Goal: Task Accomplishment & Management: Manage account settings

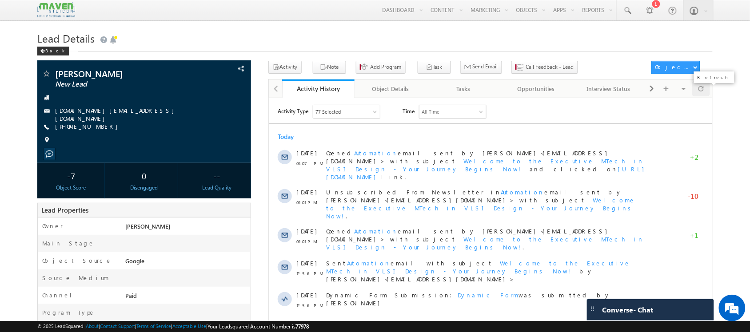
click at [700, 94] on span at bounding box center [700, 89] width 5 height 16
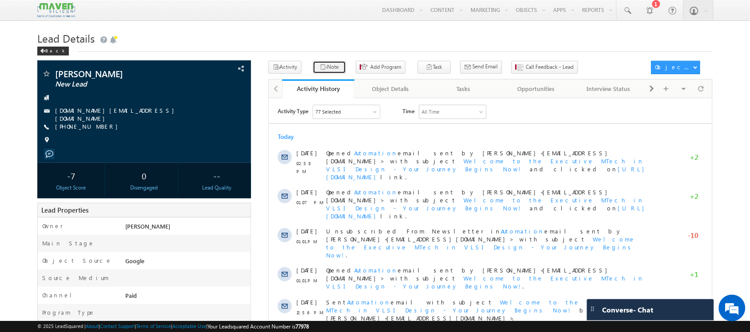
click at [332, 70] on button "Note" at bounding box center [329, 67] width 33 height 13
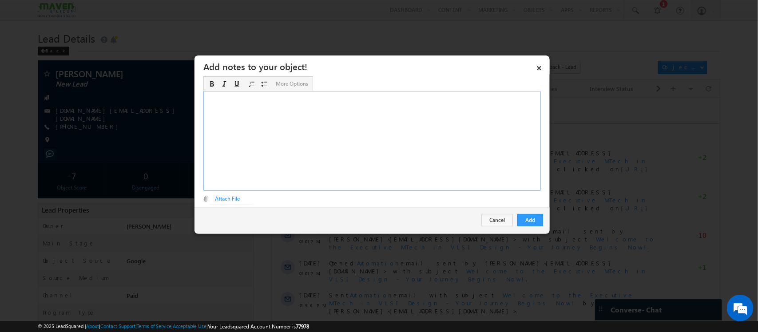
click at [394, 154] on div "Rich Text Editor, Description-inline-editor-div" at bounding box center [372, 141] width 338 height 100
paste div "Rich Text Editor, Description-inline-editor-div"
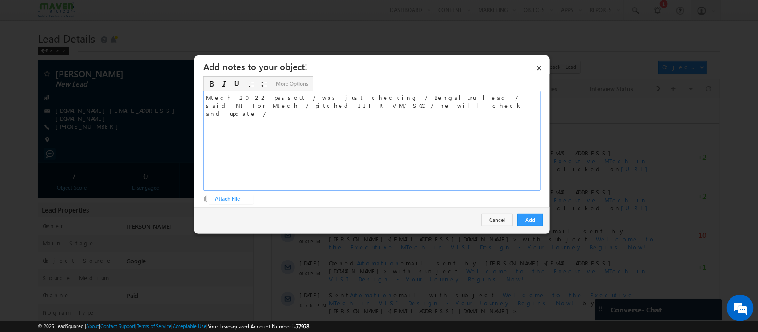
click at [223, 99] on span "Mtech 2022 passout / was just checking / Bengaluru lead / said NI For Mtech / p…" at bounding box center [364, 106] width 317 height 24
click at [204, 98] on div "Mtech CSE 2022 passout / was just checking / Bengaluru lead / said NI For Mtech…" at bounding box center [372, 141] width 338 height 100
click at [261, 109] on div "Btech+Mtech CSE 2022 passout / was just checking / Bengaluru lead / said NI For…" at bounding box center [372, 141] width 338 height 100
click at [534, 219] on button "Add" at bounding box center [530, 220] width 26 height 12
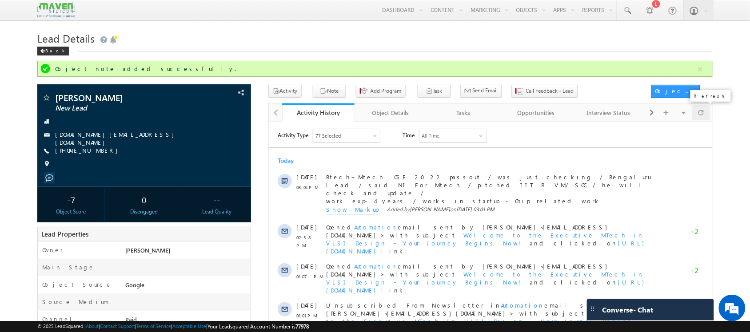
click at [704, 112] on div at bounding box center [700, 113] width 17 height 16
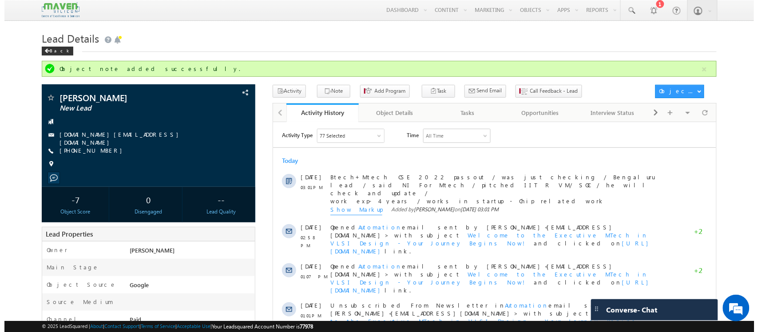
scroll to position [0, 0]
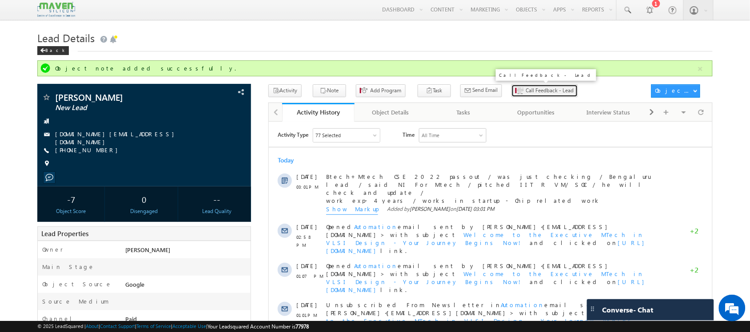
click at [526, 88] on span "Call Feedback - Lead" at bounding box center [550, 91] width 48 height 8
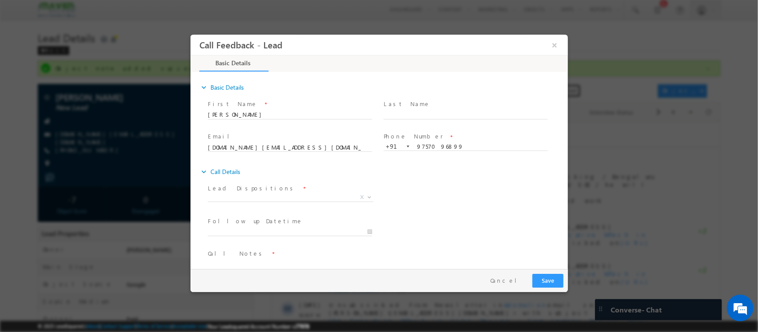
scroll to position [15, 0]
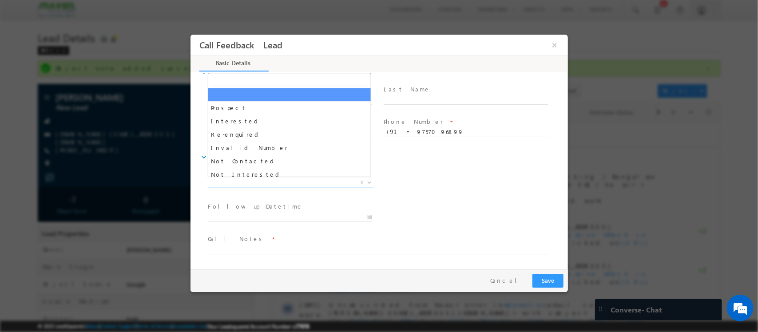
click at [288, 184] on span "X" at bounding box center [290, 183] width 166 height 9
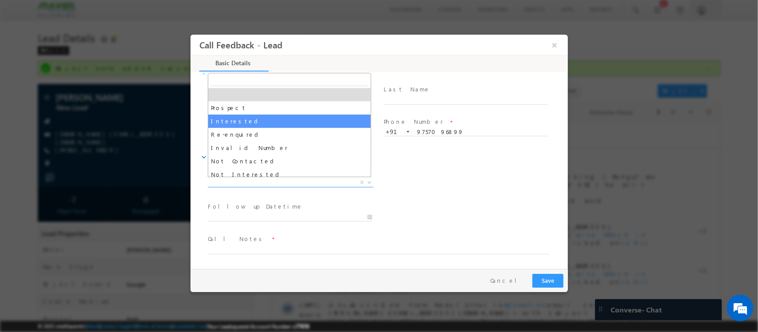
scroll to position [23, 0]
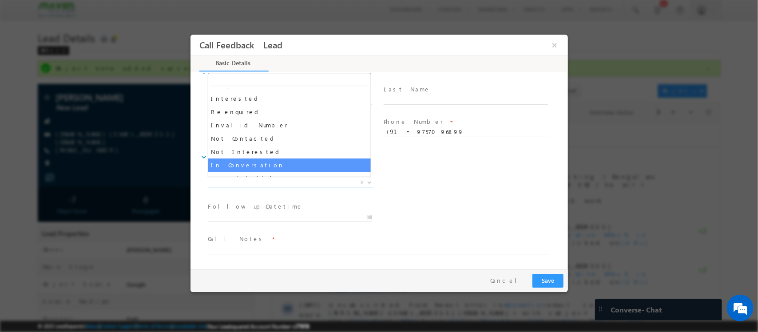
select select "In Conversation"
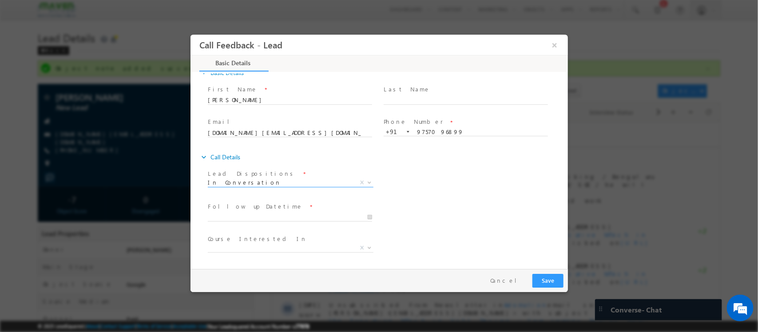
scroll to position [48, 0]
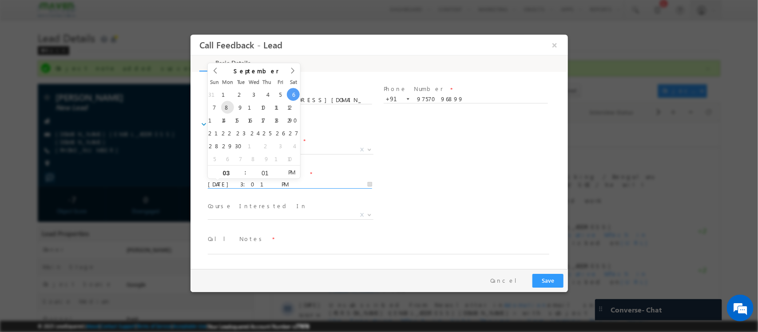
drag, startPoint x: 257, startPoint y: 185, endPoint x: 227, endPoint y: 112, distance: 78.9
click at [227, 112] on body "Call Feedback - Lead × Basic Details" at bounding box center [379, 152] width 378 height 234
type input "08/09/2025 3:01 PM"
click at [282, 206] on span "Course Interested In *" at bounding box center [289, 207] width 164 height 10
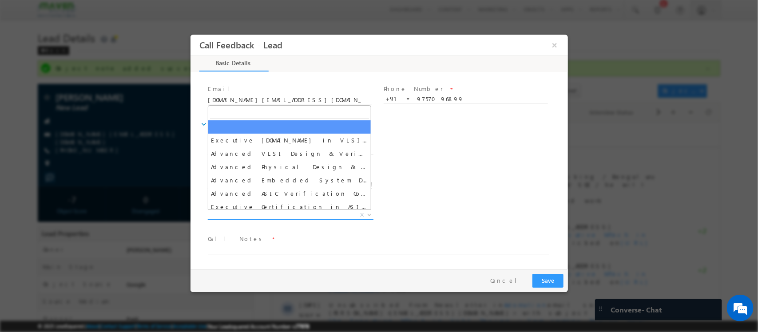
click at [277, 215] on span "X" at bounding box center [290, 215] width 166 height 9
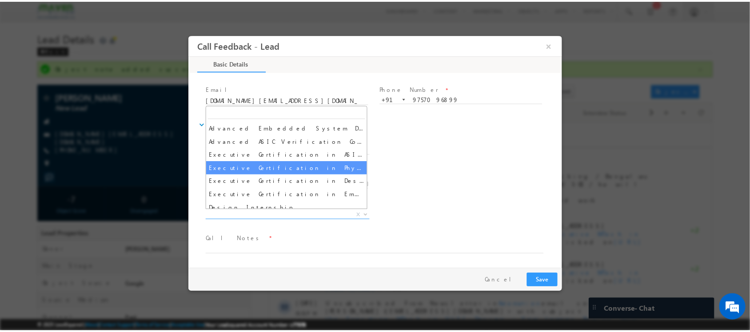
scroll to position [43, 0]
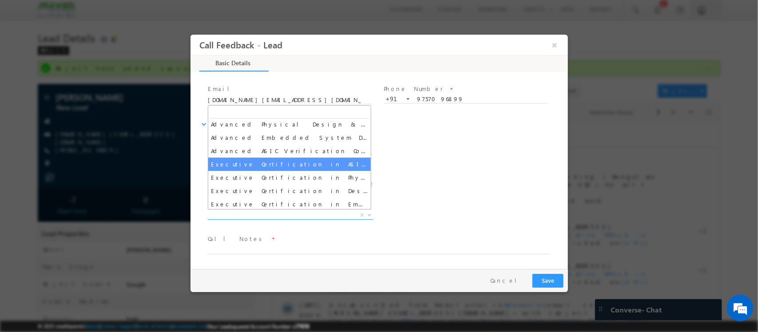
select select "Executive Certification in ASIC Verification"
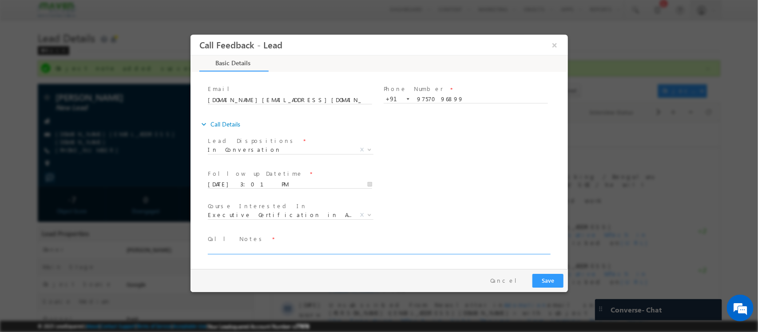
click at [279, 246] on textarea at bounding box center [378, 249] width 342 height 10
type textarea "added notes"
click at [550, 281] on button "Save" at bounding box center [547, 281] width 31 height 14
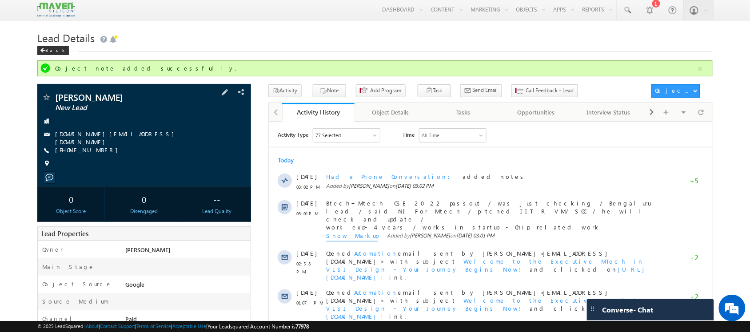
click at [85, 150] on span "+91-9757096899" at bounding box center [88, 150] width 67 height 9
drag, startPoint x: 104, startPoint y: 154, endPoint x: 68, endPoint y: 150, distance: 37.1
click at [68, 150] on div "Pratik Kulkarni New Lead pra18.PK@gmail.com +91-9757096899" at bounding box center [144, 133] width 204 height 80
copy div "9757096899"
click at [698, 109] on span at bounding box center [700, 112] width 5 height 16
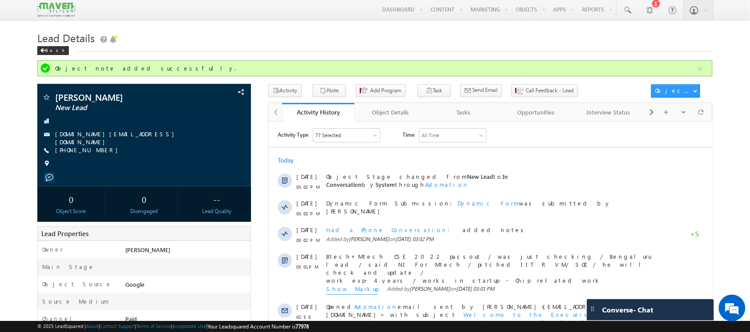
scroll to position [0, 0]
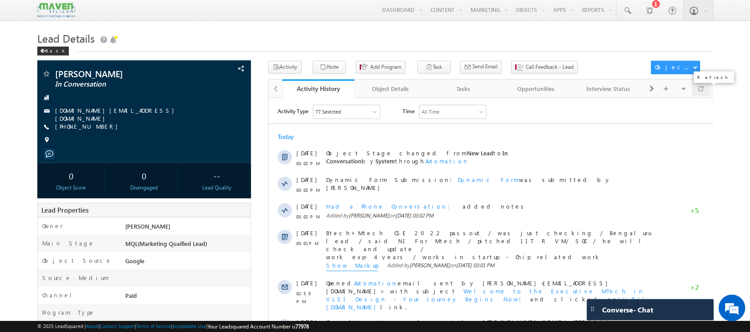
drag, startPoint x: 441, startPoint y: 0, endPoint x: 704, endPoint y: 96, distance: 280.1
click at [704, 96] on div at bounding box center [700, 89] width 17 height 16
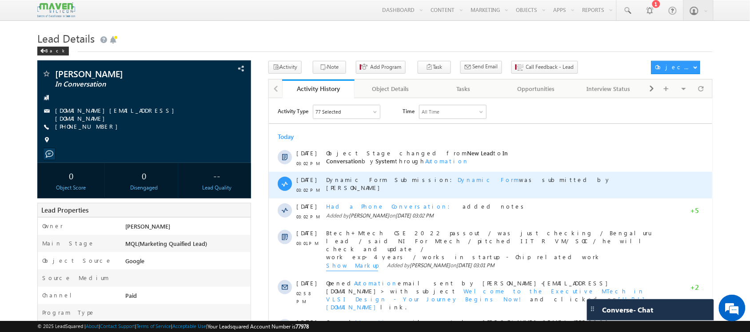
click at [400, 189] on div "Dynamic Form Submission: Dynamic Form was submitted by [PERSON_NAME]" at bounding box center [489, 184] width 326 height 27
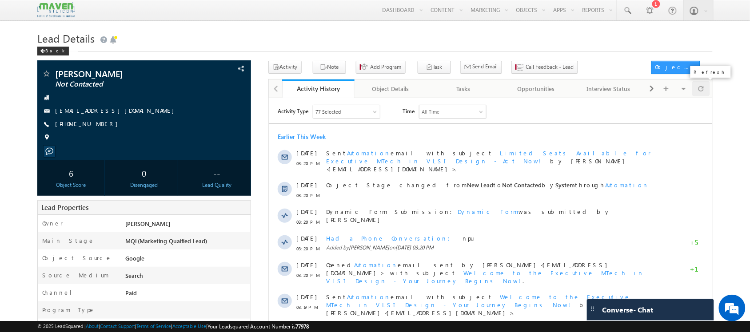
click at [703, 92] on span at bounding box center [700, 89] width 5 height 16
click at [701, 92] on span at bounding box center [700, 89] width 5 height 16
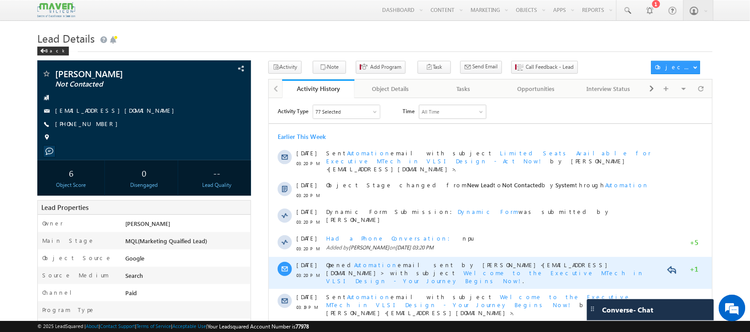
click at [408, 261] on span "Opened Automation email sent by Shubham<lsq6@maven-silicon.com> with subject" at bounding box center [469, 269] width 286 height 16
